Goal: Check status: Check status

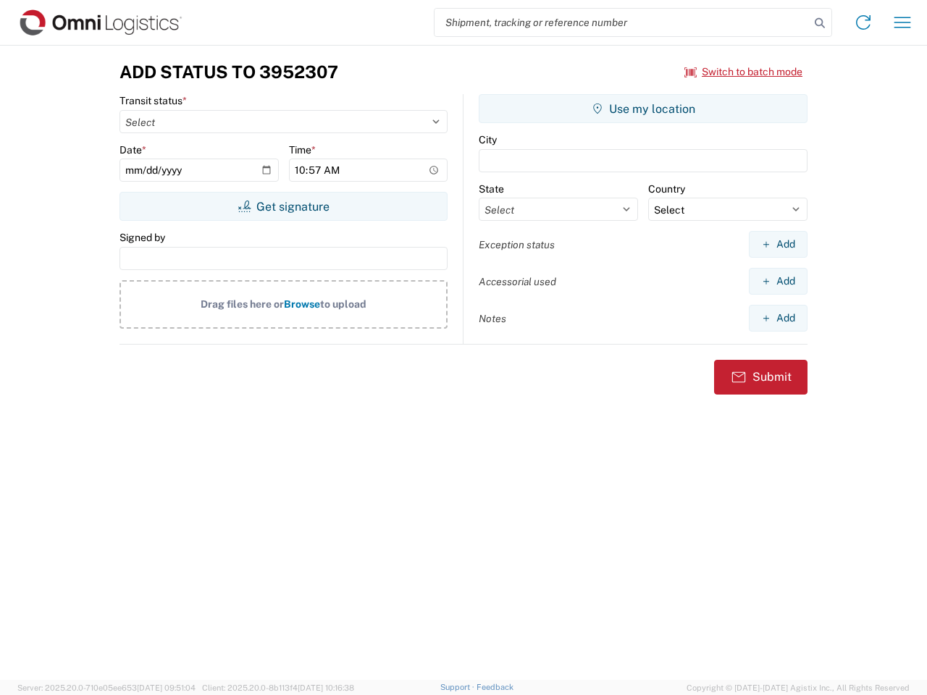
click at [622, 22] on input "search" at bounding box center [621, 23] width 375 height 28
click at [819, 23] on icon at bounding box center [819, 23] width 20 height 20
click at [863, 22] on icon at bounding box center [862, 22] width 23 height 23
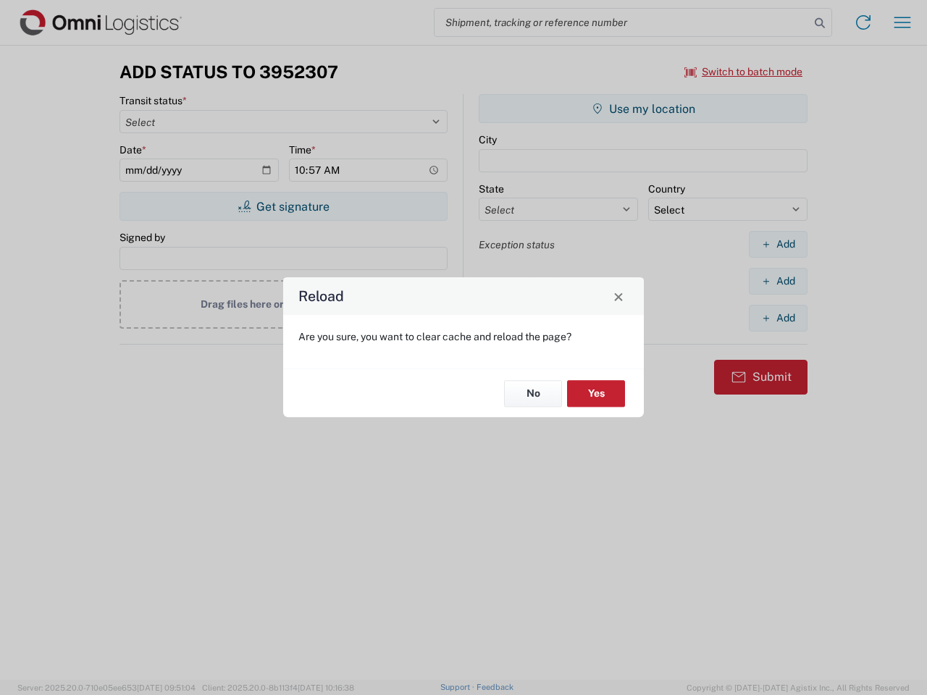
click at [743, 72] on div "Reload Are you sure, you want to clear cache and reload the page? No Yes" at bounding box center [463, 347] width 927 height 695
click at [283, 206] on div "Reload Are you sure, you want to clear cache and reload the page? No Yes" at bounding box center [463, 347] width 927 height 695
click at [643, 109] on div "Reload Are you sure, you want to clear cache and reload the page? No Yes" at bounding box center [463, 347] width 927 height 695
click at [777, 244] on div "Reload Are you sure, you want to clear cache and reload the page? No Yes" at bounding box center [463, 347] width 927 height 695
click at [777, 281] on div "Reload Are you sure, you want to clear cache and reload the page? No Yes" at bounding box center [463, 347] width 927 height 695
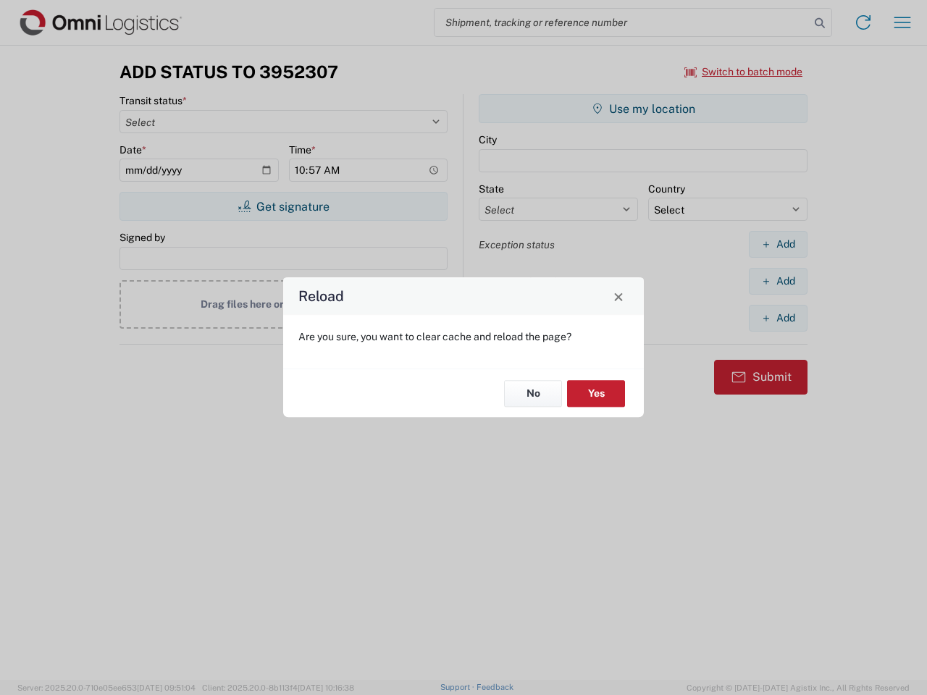
click at [777, 318] on div "Reload Are you sure, you want to clear cache and reload the page? No Yes" at bounding box center [463, 347] width 927 height 695
